Goal: Complete application form: Complete application form

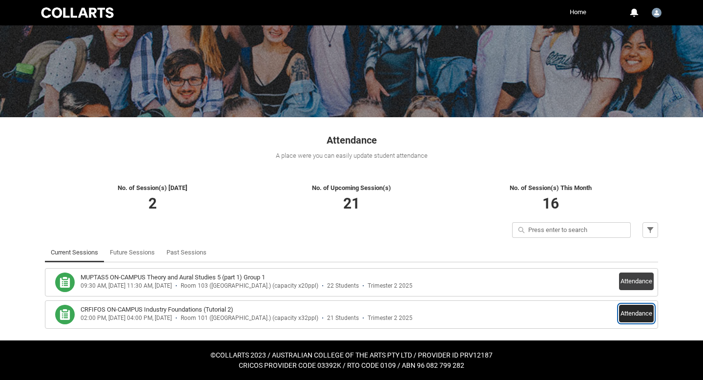
click at [637, 312] on button "Attendance" at bounding box center [636, 313] width 35 height 18
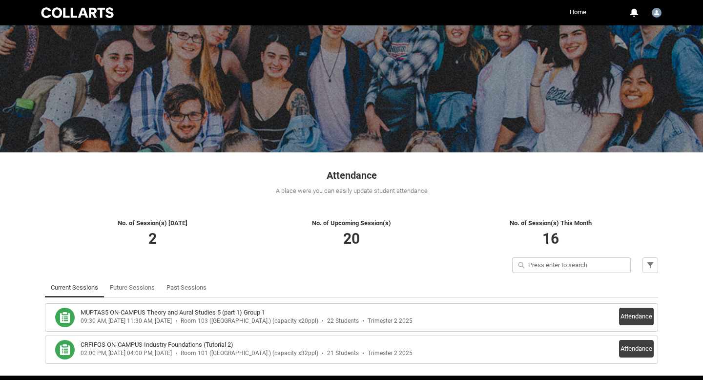
scroll to position [65, 0]
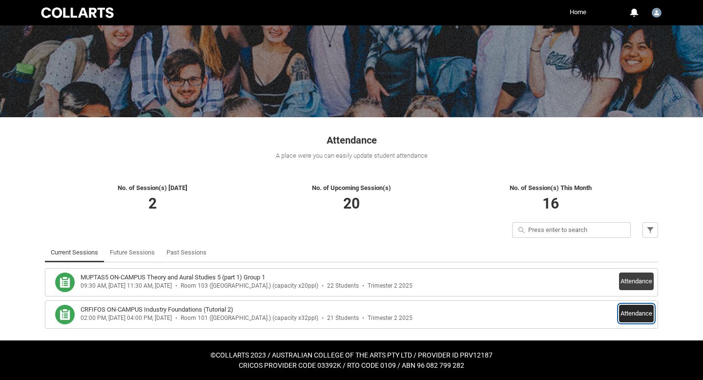
click at [645, 311] on button "Attendance" at bounding box center [636, 313] width 35 height 18
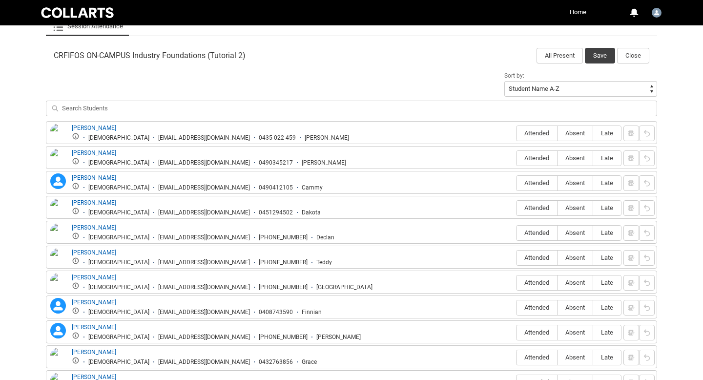
scroll to position [305, 0]
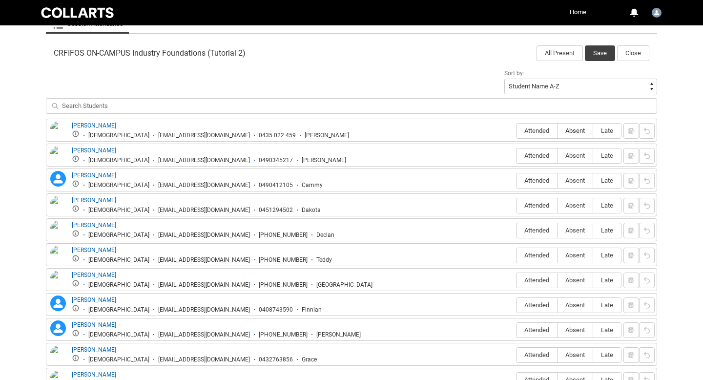
click at [579, 129] on span "Absent" at bounding box center [574, 130] width 35 height 7
click at [557, 130] on input "Absent" at bounding box center [557, 130] width 0 height 0
type lightning-radio-group "Absent"
radio input "true"
click at [537, 154] on span "Attended" at bounding box center [536, 155] width 40 height 7
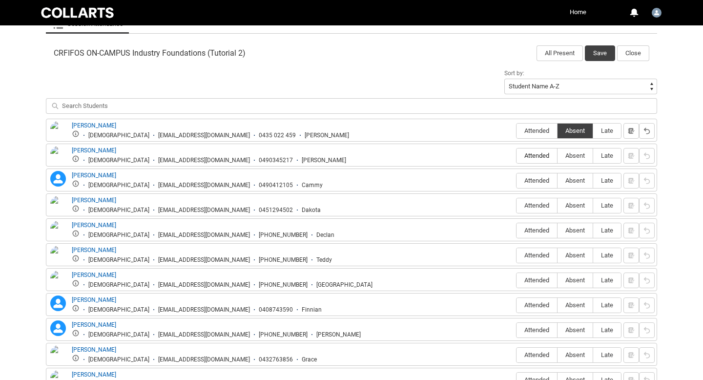
click at [516, 155] on input "Attended" at bounding box center [516, 155] width 0 height 0
type lightning-radio-group "Attended"
radio input "true"
click at [536, 279] on span "Attended" at bounding box center [536, 279] width 40 height 7
click at [516, 280] on input "Attended" at bounding box center [516, 280] width 0 height 0
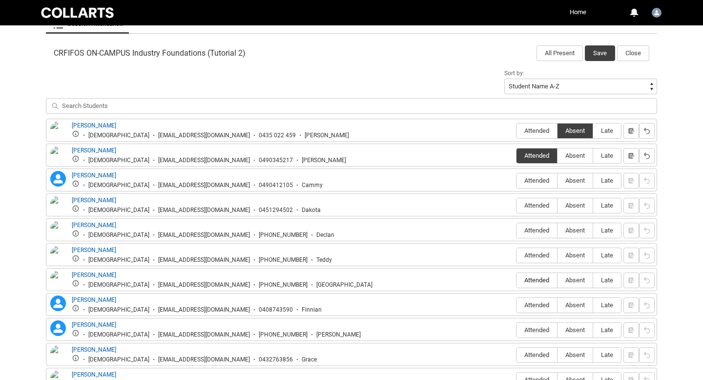
type lightning-radio-group "Attended"
radio input "true"
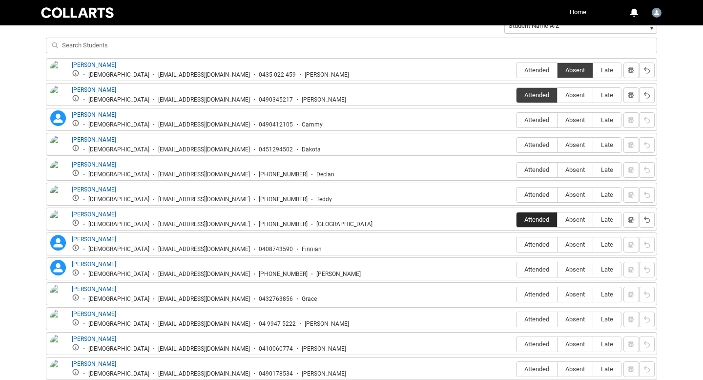
scroll to position [367, 0]
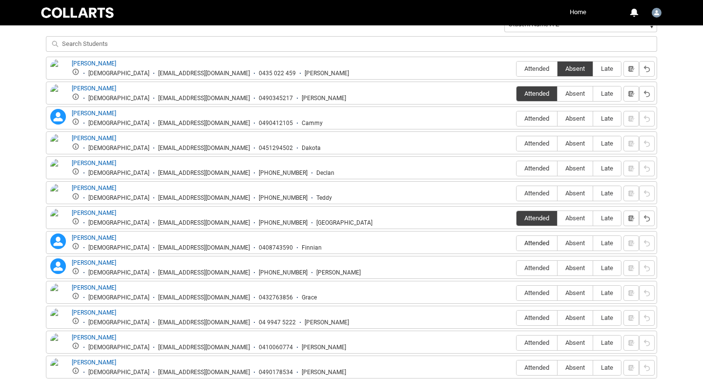
click at [536, 241] on span "Attended" at bounding box center [536, 242] width 40 height 7
click at [516, 243] on input "Attended" at bounding box center [516, 243] width 0 height 0
type lightning-radio-group "Attended"
radio input "true"
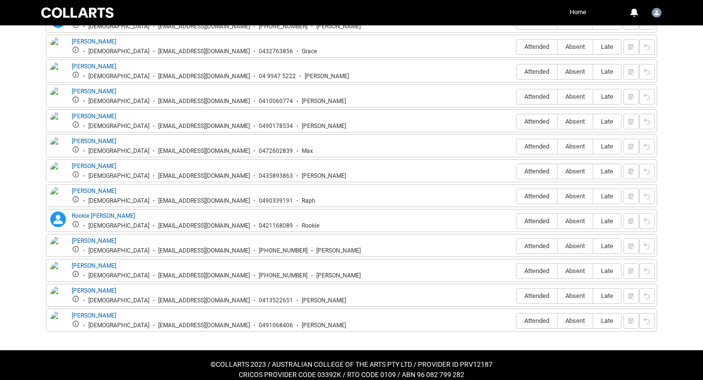
scroll to position [624, 0]
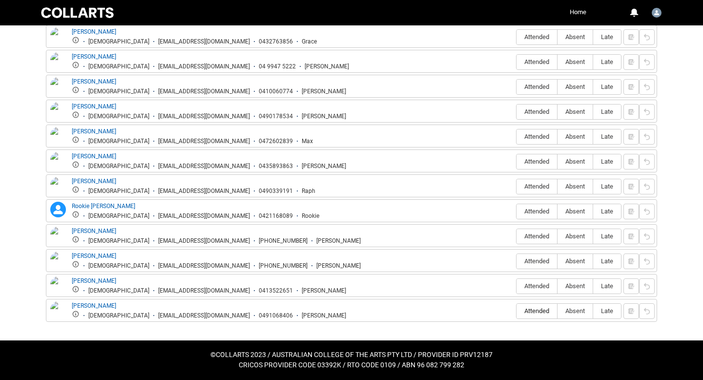
click at [529, 312] on span "Attended" at bounding box center [536, 310] width 40 height 7
click at [516, 311] on input "Attended" at bounding box center [516, 310] width 0 height 0
type lightning-radio-group "Attended"
radio input "true"
click at [530, 283] on span "Attended" at bounding box center [536, 285] width 40 height 7
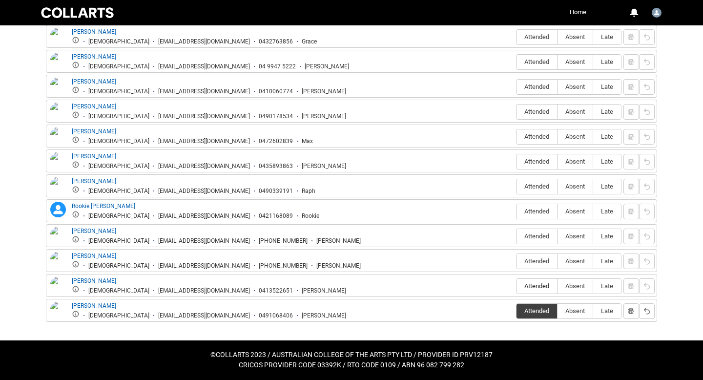
click at [516, 285] on input "Attended" at bounding box center [516, 285] width 0 height 0
type lightning-radio-group "Attended"
radio input "true"
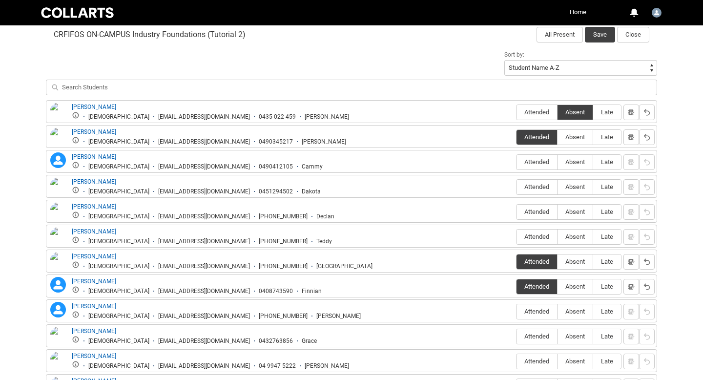
scroll to position [320, 0]
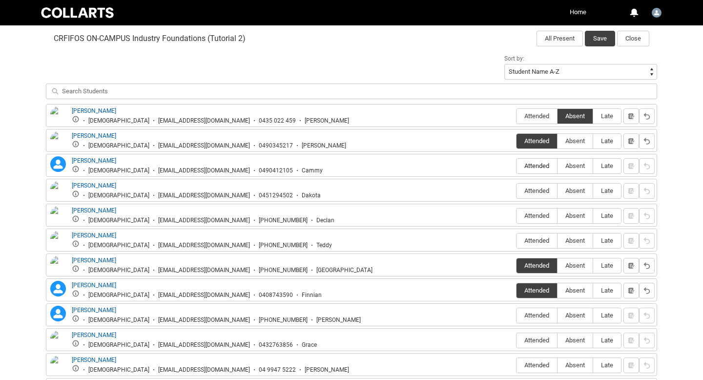
click at [542, 167] on span "Attended" at bounding box center [536, 165] width 40 height 7
click at [516, 166] on input "Attended" at bounding box center [516, 165] width 0 height 0
type lightning-radio-group "Attended"
radio input "true"
click at [581, 188] on span "Absent" at bounding box center [574, 190] width 35 height 7
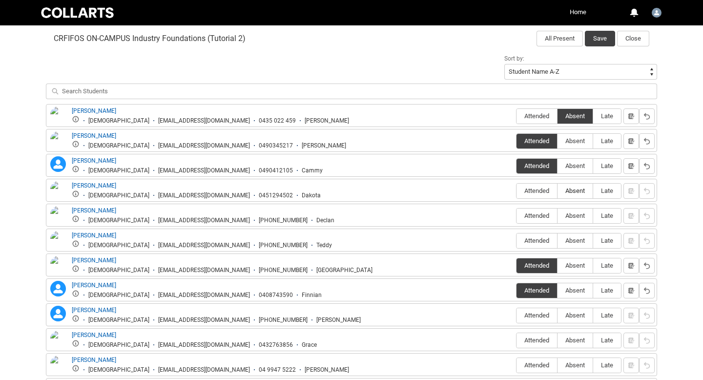
click at [557, 190] on input "Absent" at bounding box center [557, 190] width 0 height 0
type lightning-radio-group "Absent"
radio input "true"
click at [579, 216] on span "Absent" at bounding box center [574, 215] width 35 height 7
click at [557, 216] on input "Absent" at bounding box center [557, 215] width 0 height 0
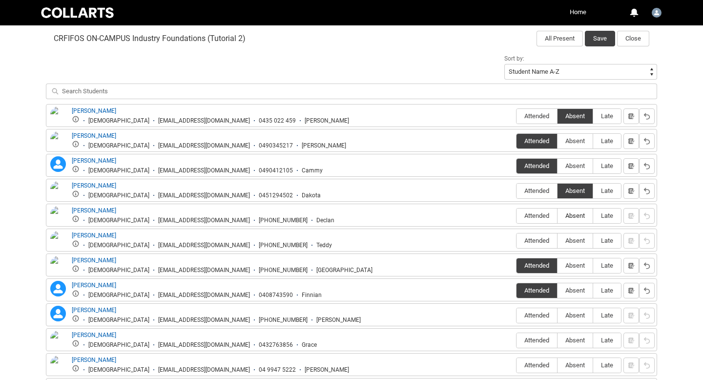
type lightning-radio-group "Absent"
radio input "true"
click at [570, 239] on span "Absent" at bounding box center [574, 240] width 35 height 7
click at [557, 240] on input "Absent" at bounding box center [557, 240] width 0 height 0
type lightning-radio-group "Absent"
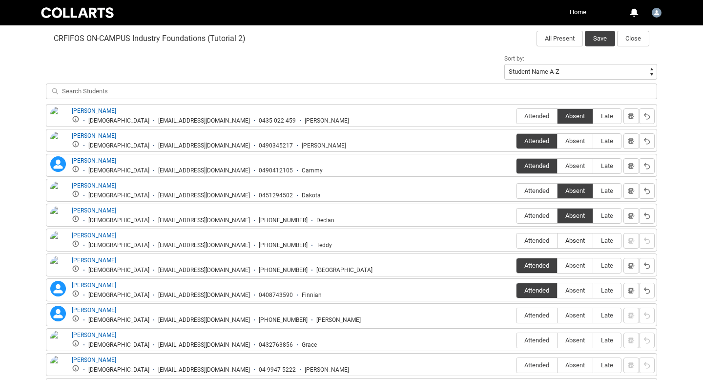
radio input "true"
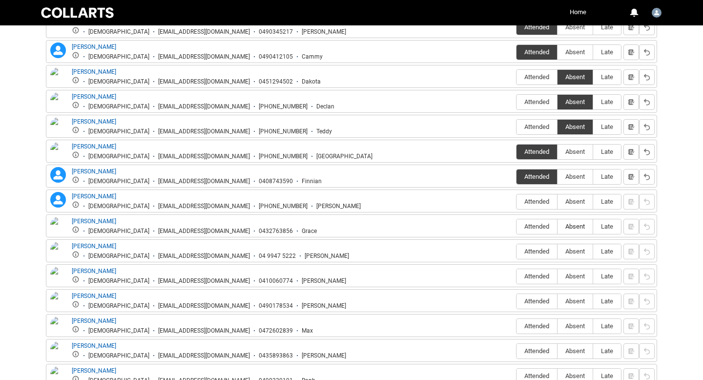
scroll to position [437, 0]
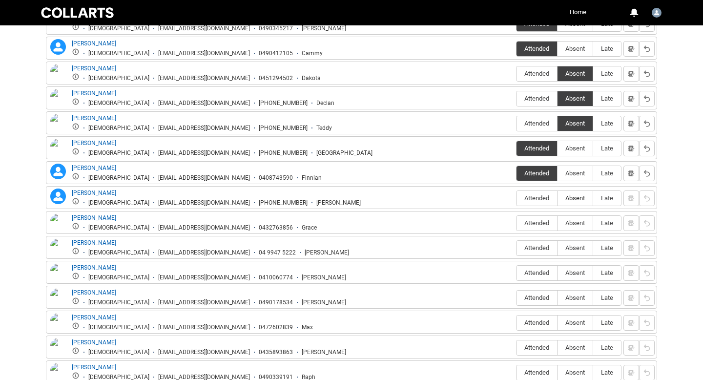
click at [572, 199] on span "Absent" at bounding box center [574, 197] width 35 height 7
click at [557, 198] on input "Absent" at bounding box center [557, 198] width 0 height 0
type lightning-radio-group "Absent"
radio input "true"
click at [538, 223] on span "Attended" at bounding box center [536, 222] width 40 height 7
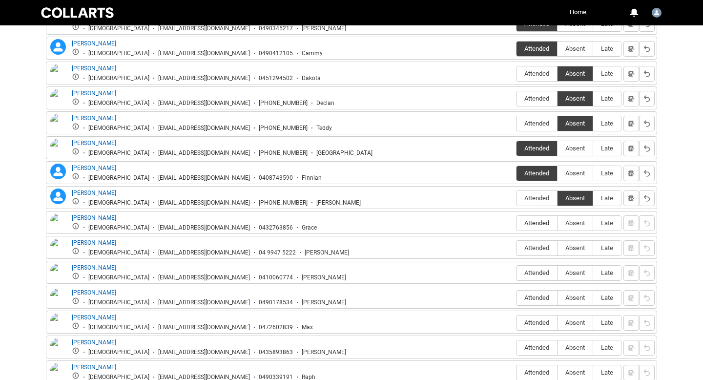
click at [516, 223] on input "Attended" at bounding box center [516, 223] width 0 height 0
type lightning-radio-group "Attended"
radio input "true"
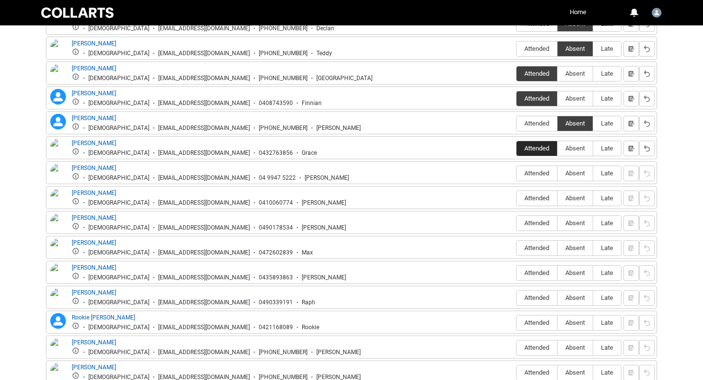
scroll to position [514, 0]
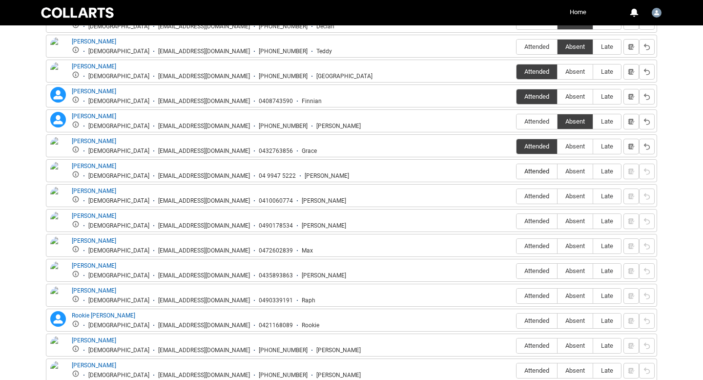
click at [538, 165] on label "Attended" at bounding box center [536, 171] width 40 height 15
click at [516, 171] on input "Attended" at bounding box center [516, 171] width 0 height 0
type lightning-radio-group "Attended"
radio input "true"
click at [577, 196] on span "Absent" at bounding box center [574, 195] width 35 height 7
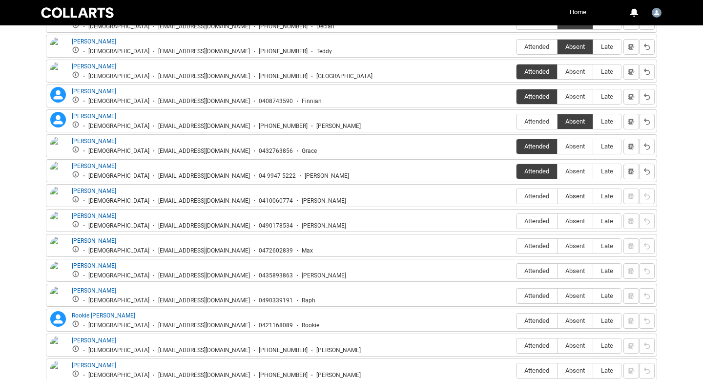
click at [557, 196] on input "Absent" at bounding box center [557, 196] width 0 height 0
type lightning-radio-group "Absent"
radio input "true"
click at [537, 218] on label "Attended" at bounding box center [536, 221] width 40 height 15
click at [516, 221] on input "Attended" at bounding box center [516, 221] width 0 height 0
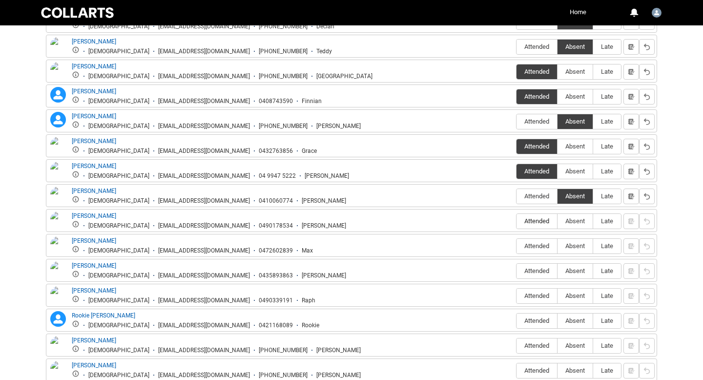
type lightning-radio-group "Attended"
radio input "true"
click at [531, 246] on span "Attended" at bounding box center [536, 245] width 40 height 7
click at [516, 246] on input "Attended" at bounding box center [516, 245] width 0 height 0
type lightning-radio-group "Attended"
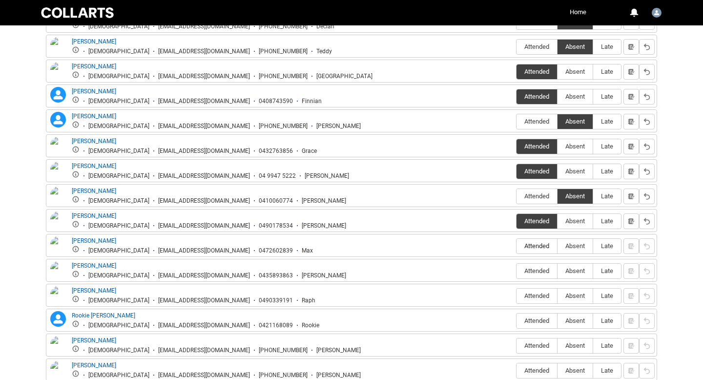
radio input "true"
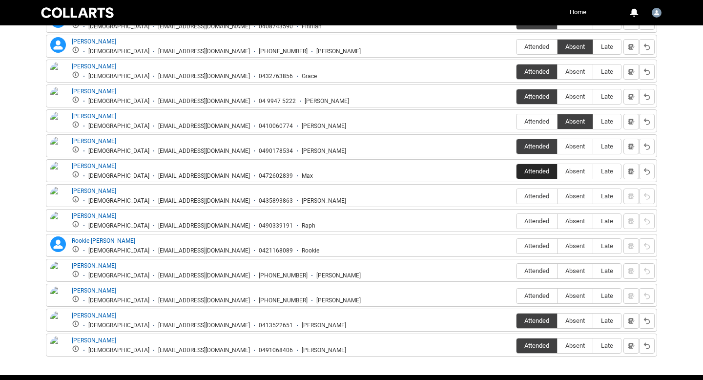
scroll to position [590, 0]
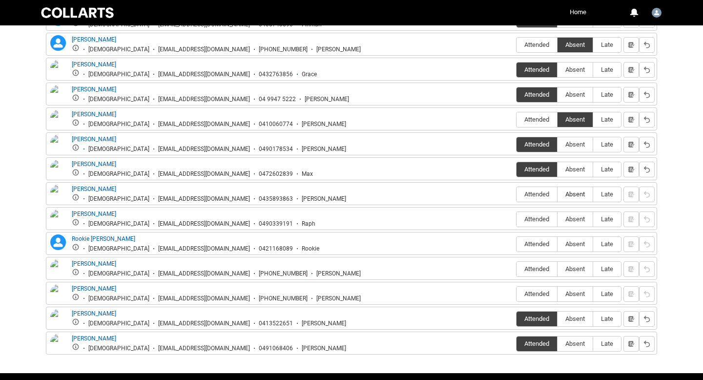
click at [575, 194] on span "Absent" at bounding box center [574, 193] width 35 height 7
click at [557, 194] on input "Absent" at bounding box center [557, 194] width 0 height 0
type lightning-radio-group "Absent"
radio input "true"
click at [576, 220] on span "Absent" at bounding box center [574, 218] width 35 height 7
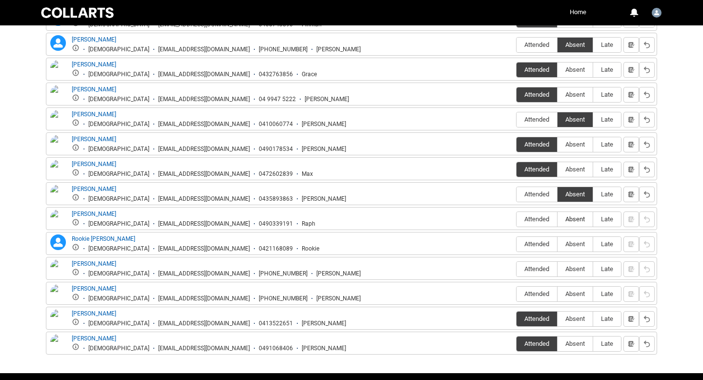
click at [557, 219] on input "Absent" at bounding box center [557, 219] width 0 height 0
type lightning-radio-group "Absent"
radio input "true"
click at [578, 241] on span "Absent" at bounding box center [574, 243] width 35 height 7
click at [557, 243] on input "Absent" at bounding box center [557, 243] width 0 height 0
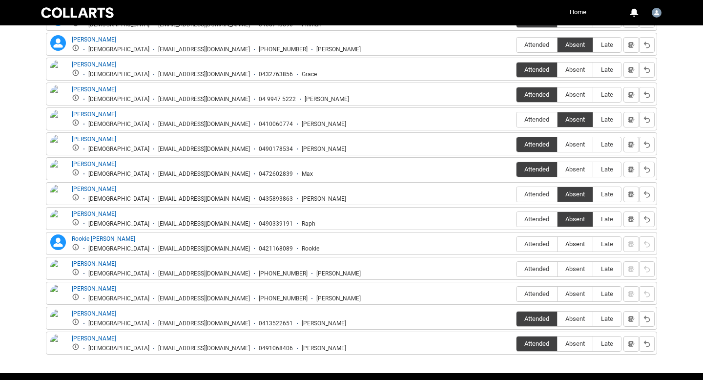
type lightning-radio-group "Absent"
radio input "true"
click at [572, 267] on span "Absent" at bounding box center [574, 268] width 35 height 7
click at [557, 268] on input "Absent" at bounding box center [557, 268] width 0 height 0
type lightning-radio-group "Absent"
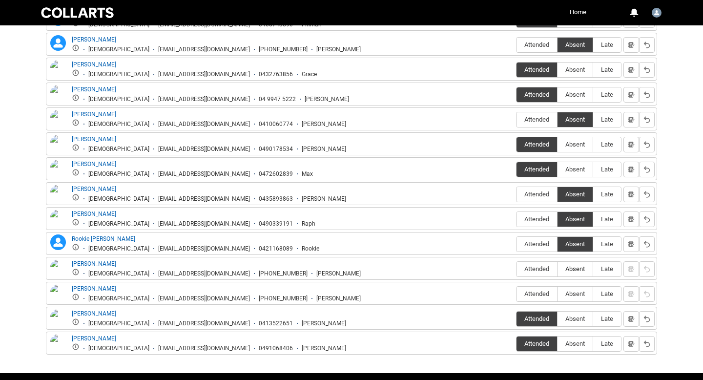
radio input "true"
click at [573, 292] on span "Absent" at bounding box center [574, 293] width 35 height 7
click at [557, 293] on input "Absent" at bounding box center [557, 293] width 0 height 0
type lightning-radio-group "Absent"
radio input "true"
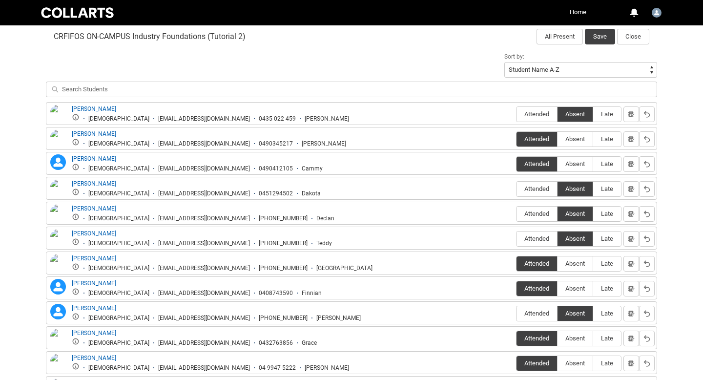
scroll to position [364, 0]
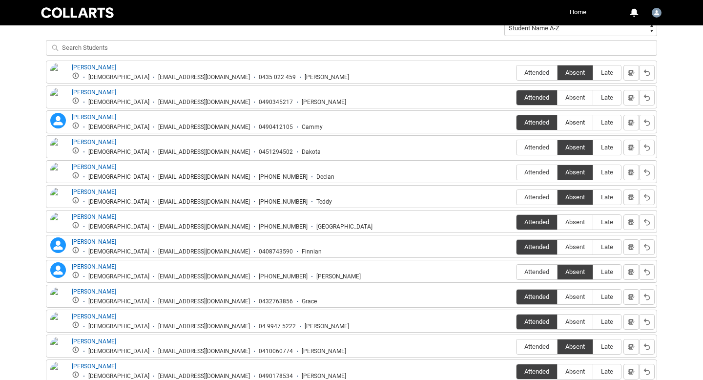
click at [566, 121] on span "Absent" at bounding box center [574, 122] width 35 height 7
click at [557, 122] on input "Absent" at bounding box center [557, 122] width 0 height 0
type lightning-radio-group "Absent"
radio input "true"
click at [538, 119] on span "Attended" at bounding box center [536, 122] width 40 height 7
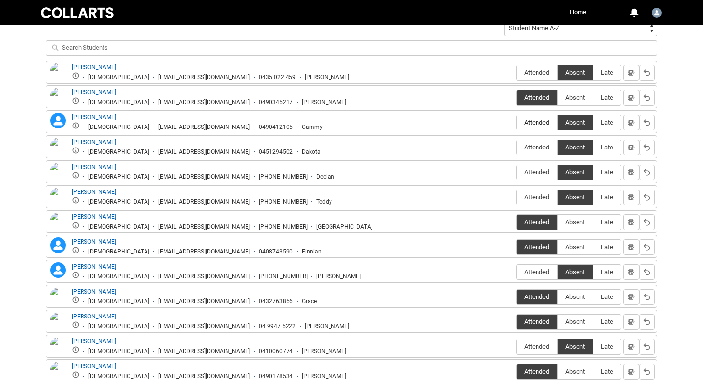
click at [516, 122] on input "Attended" at bounding box center [516, 122] width 0 height 0
type lightning-radio-group "Attended"
radio input "true"
click at [582, 246] on span "Absent" at bounding box center [574, 246] width 35 height 7
click at [557, 246] on input "Absent" at bounding box center [557, 246] width 0 height 0
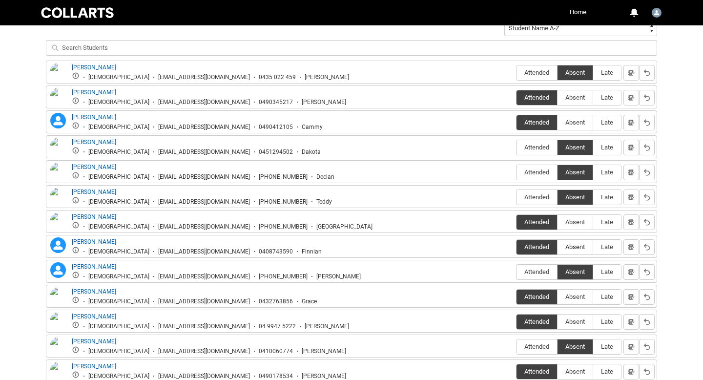
type lightning-radio-group "Absent"
radio input "true"
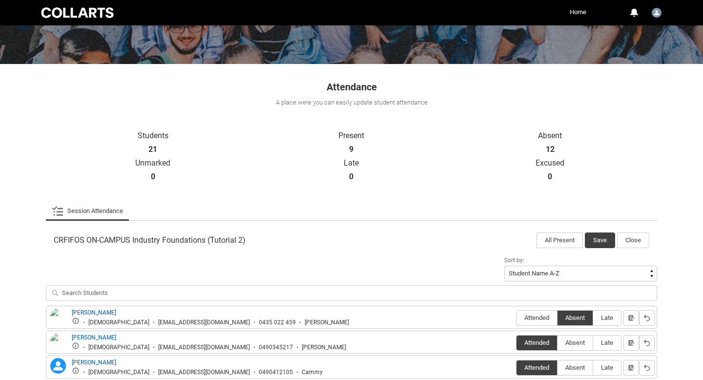
scroll to position [117, 0]
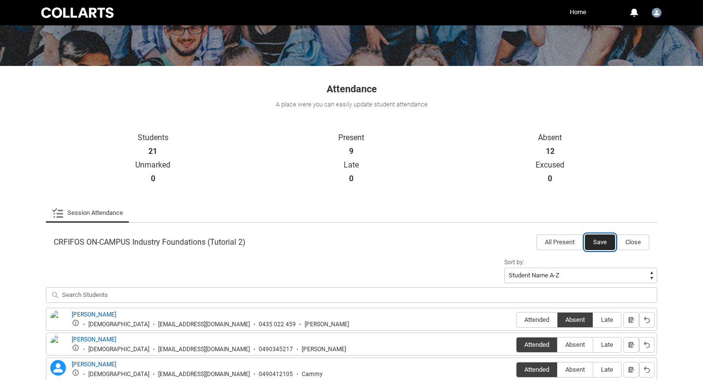
click at [603, 241] on button "Save" at bounding box center [600, 242] width 30 height 16
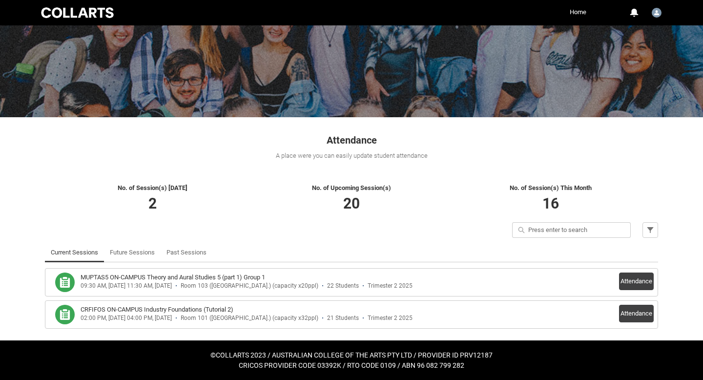
scroll to position [65, 0]
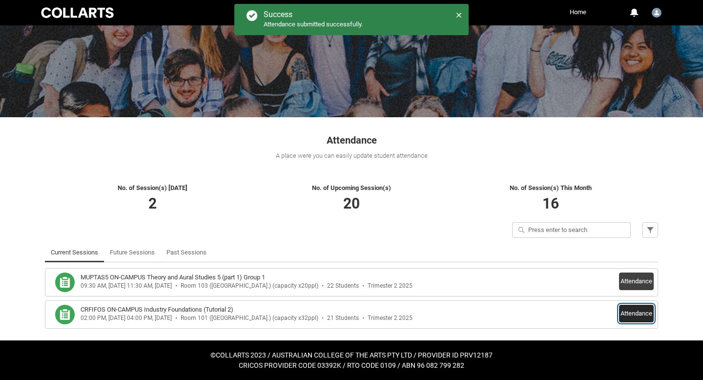
click at [631, 310] on button "Attendance" at bounding box center [636, 313] width 35 height 18
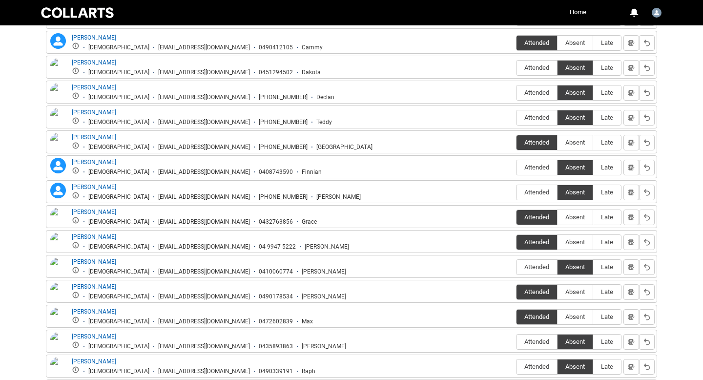
scroll to position [421, 0]
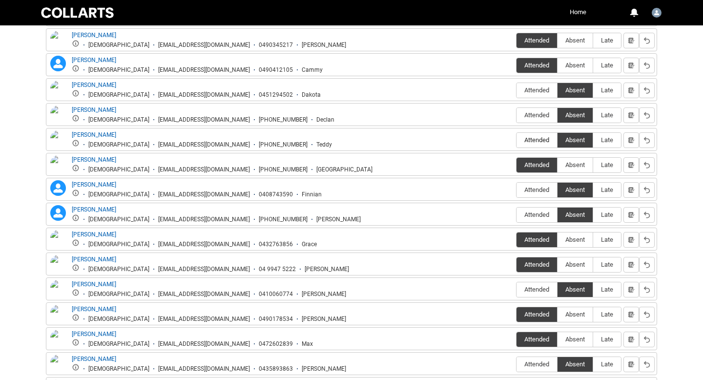
click at [538, 140] on span "Attended" at bounding box center [536, 139] width 40 height 7
click at [516, 140] on input "Attended" at bounding box center [516, 140] width 0 height 0
type lightning-radio-group "Attended"
radio input "true"
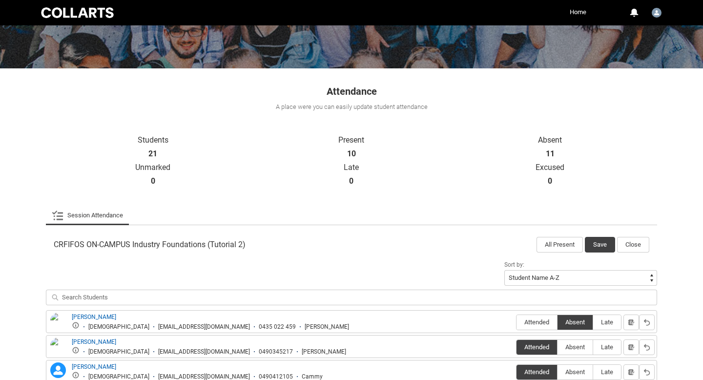
scroll to position [167, 0]
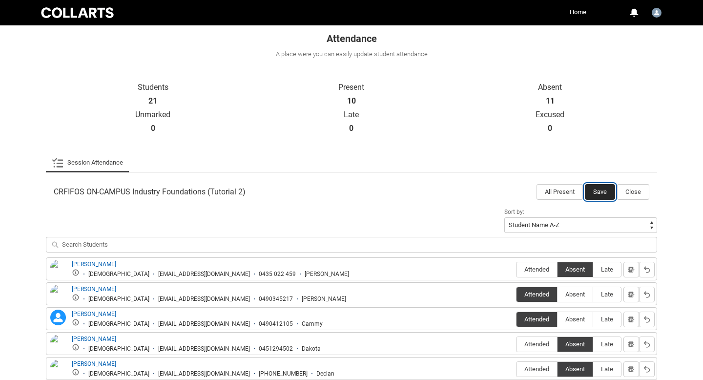
click at [605, 191] on button "Save" at bounding box center [600, 192] width 30 height 16
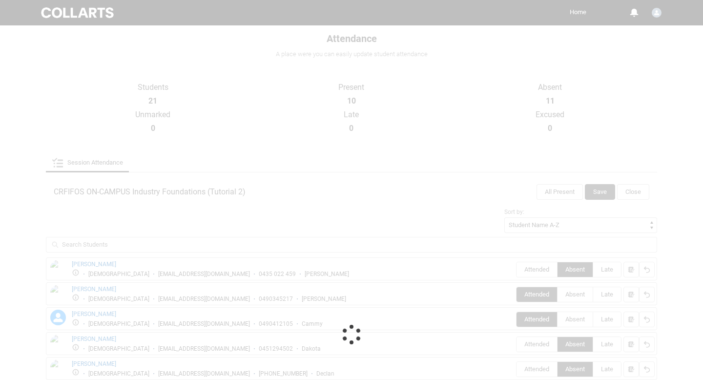
scroll to position [65, 0]
